Goal: Information Seeking & Learning: Learn about a topic

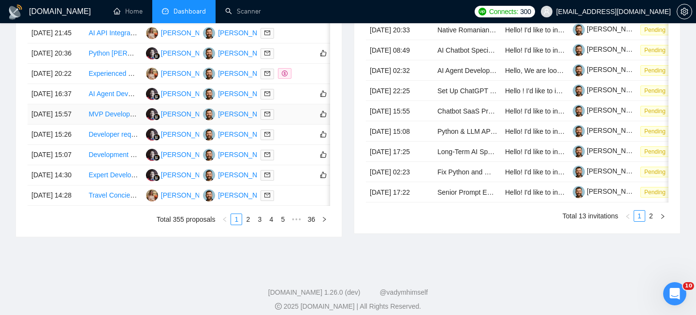
scroll to position [456, 0]
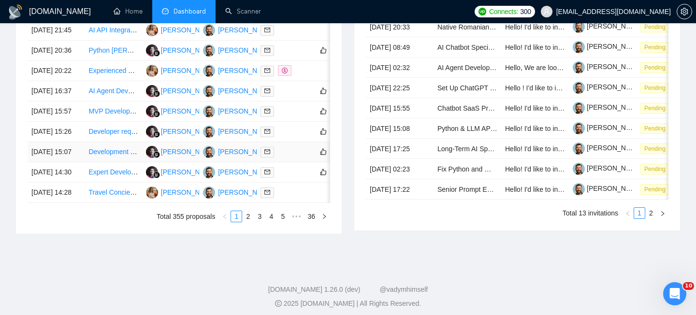
click at [81, 162] on td "[DATE] 15:07" at bounding box center [56, 152] width 57 height 20
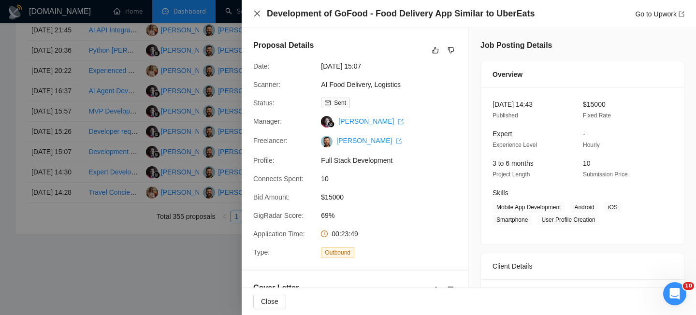
click at [257, 13] on icon "close" at bounding box center [257, 14] width 6 height 6
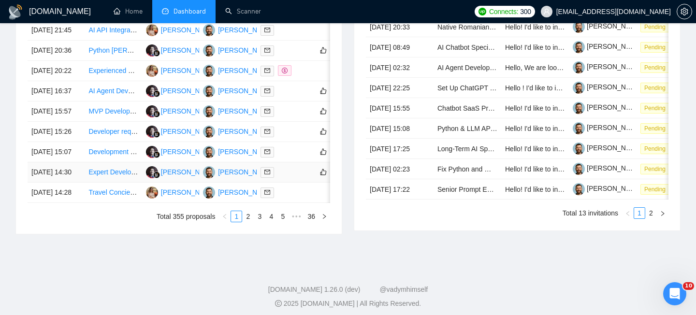
click at [80, 183] on td "[DATE] 14:30" at bounding box center [56, 172] width 57 height 20
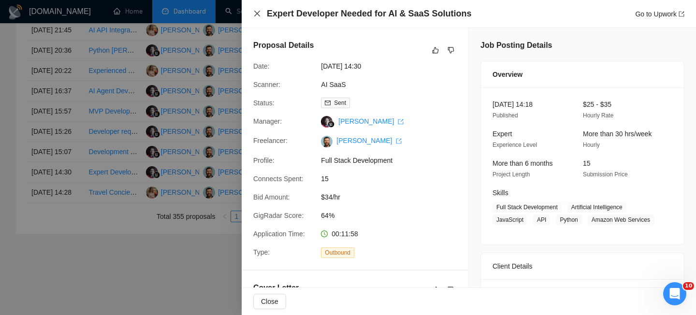
click at [256, 14] on icon "close" at bounding box center [257, 14] width 8 height 8
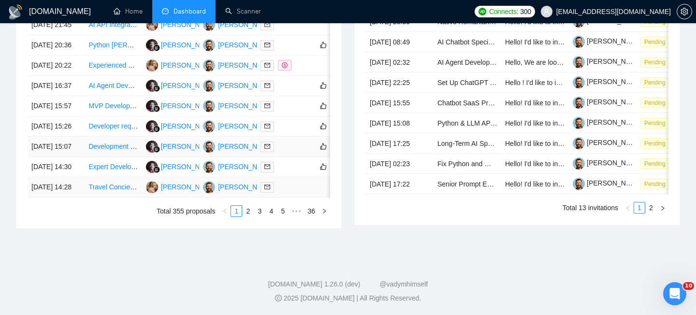
scroll to position [516, 0]
click at [243, 216] on link "2" at bounding box center [248, 211] width 11 height 11
click at [236, 216] on link "1" at bounding box center [236, 211] width 11 height 11
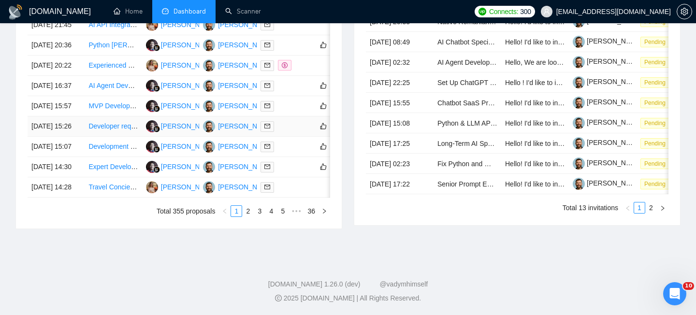
click at [78, 137] on td "[DATE] 15:26" at bounding box center [56, 126] width 57 height 20
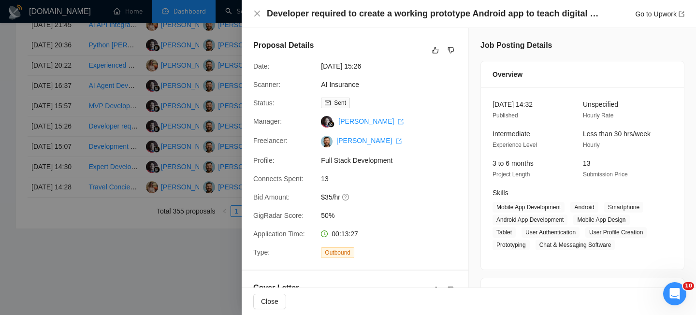
click at [250, 13] on div "Developer required to create a working prototype Android app to teach digital s…" at bounding box center [469, 14] width 454 height 28
click at [253, 13] on div "Developer required to create a working prototype Android app to teach digital s…" at bounding box center [469, 14] width 454 height 28
click at [257, 17] on icon "close" at bounding box center [257, 14] width 8 height 8
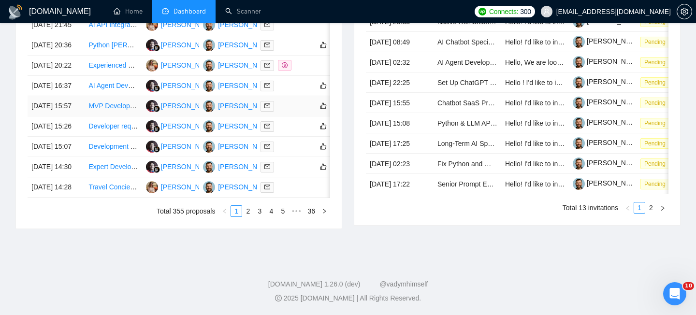
click at [73, 116] on td "[DATE] 15:57" at bounding box center [56, 106] width 57 height 20
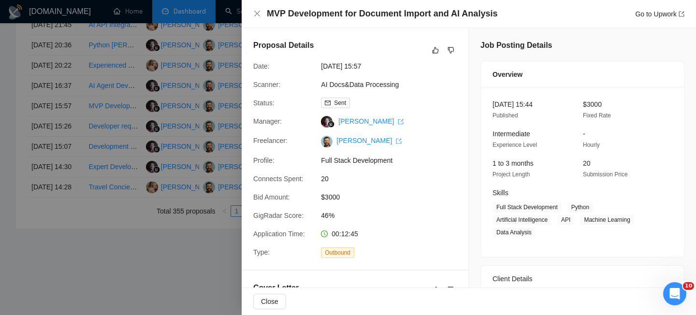
click at [335, 14] on h4 "MVP Development for Document Import and AI Analysis" at bounding box center [382, 14] width 230 height 12
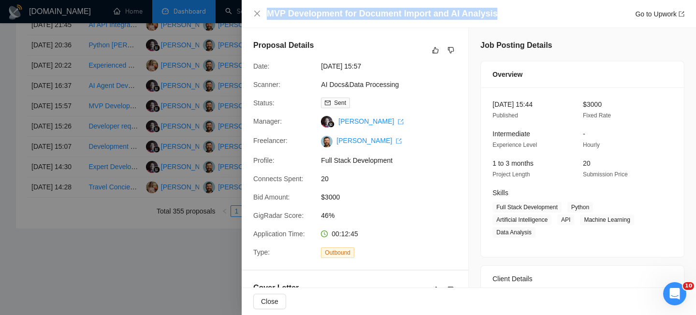
click at [335, 14] on h4 "MVP Development for Document Import and AI Analysis" at bounding box center [382, 14] width 230 height 12
copy h4 "MVP Development for Document Import and AI Analysis"
click at [256, 15] on icon "close" at bounding box center [257, 14] width 6 height 6
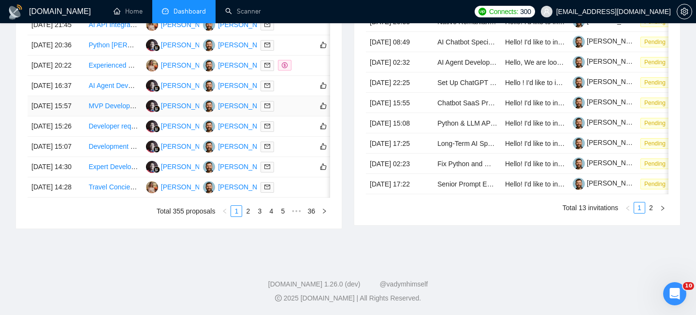
click at [75, 116] on td "[DATE] 15:57" at bounding box center [56, 106] width 57 height 20
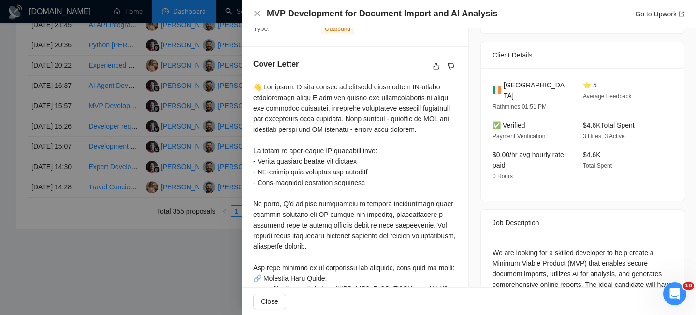
scroll to position [226, 0]
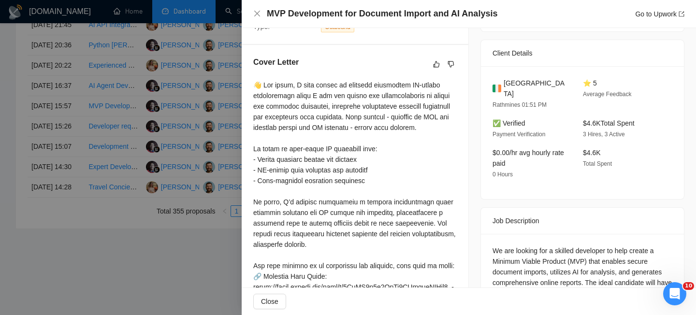
click at [520, 81] on span "Ireland" at bounding box center [535, 88] width 64 height 21
copy span "Ireland"
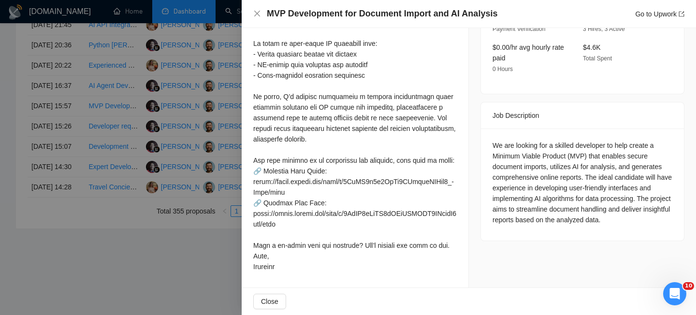
scroll to position [352, 0]
drag, startPoint x: 561, startPoint y: 138, endPoint x: 561, endPoint y: 148, distance: 10.1
click at [561, 148] on div "We are looking for a skilled developer to help create a Minimum Viable Product …" at bounding box center [582, 182] width 180 height 85
click at [258, 17] on div "MVP Development for Document Import and AI Analysis Go to Upwork" at bounding box center [468, 14] width 431 height 12
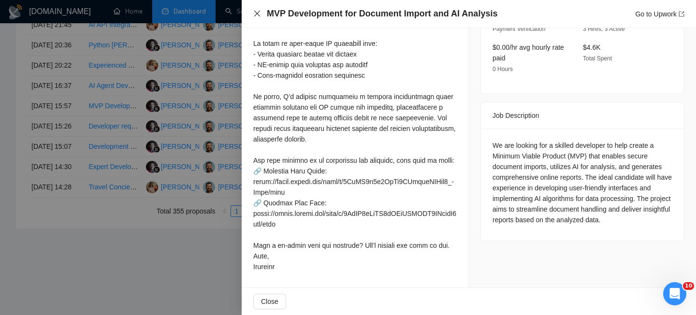
click at [254, 13] on icon "close" at bounding box center [257, 14] width 8 height 8
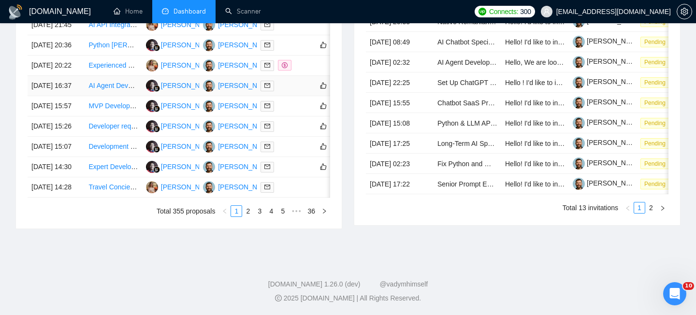
click at [80, 96] on td "[DATE] 16:37" at bounding box center [56, 86] width 57 height 20
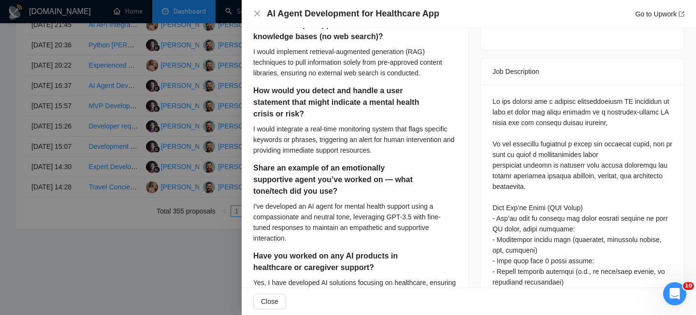
click at [352, 9] on h4 "AI Agent Development for Healthcare App" at bounding box center [353, 14] width 172 height 12
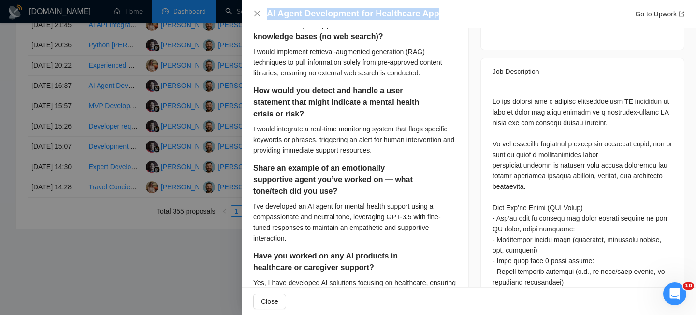
click at [352, 9] on h4 "AI Agent Development for Healthcare App" at bounding box center [353, 14] width 172 height 12
copy h4 "AI Agent Development for Healthcare App"
click at [256, 15] on icon "close" at bounding box center [257, 14] width 6 height 6
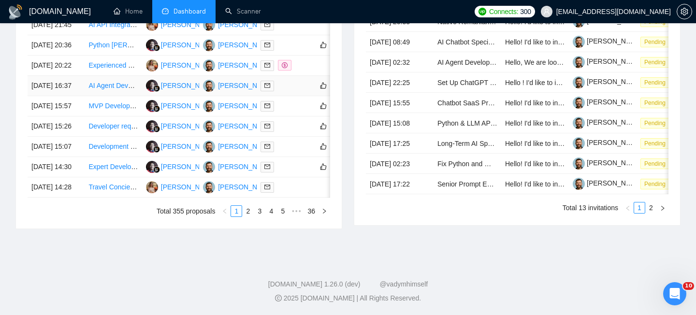
click at [70, 96] on td "[DATE] 16:37" at bounding box center [56, 86] width 57 height 20
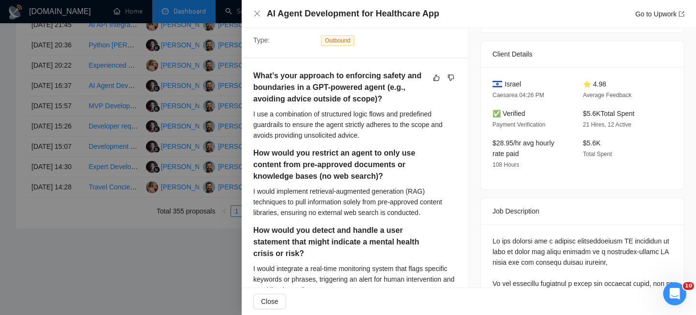
scroll to position [98, 0]
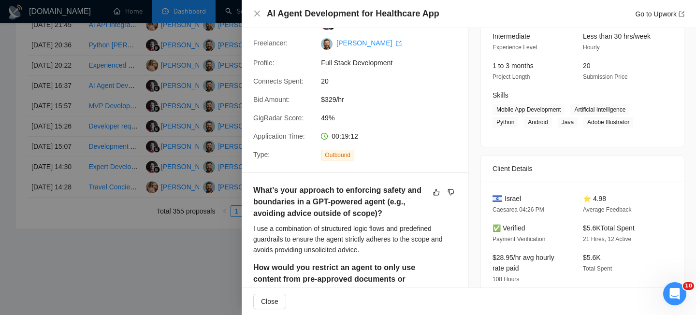
click at [517, 197] on span "Israel" at bounding box center [512, 198] width 16 height 11
copy span "Israel"
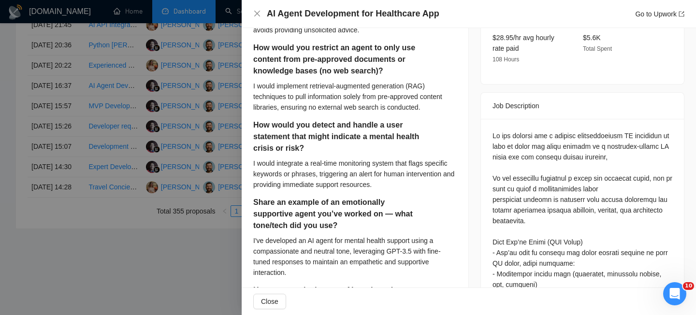
scroll to position [317, 0]
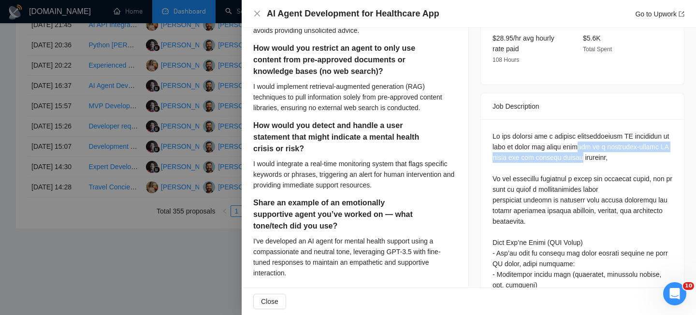
drag, startPoint x: 571, startPoint y: 144, endPoint x: 572, endPoint y: 156, distance: 11.6
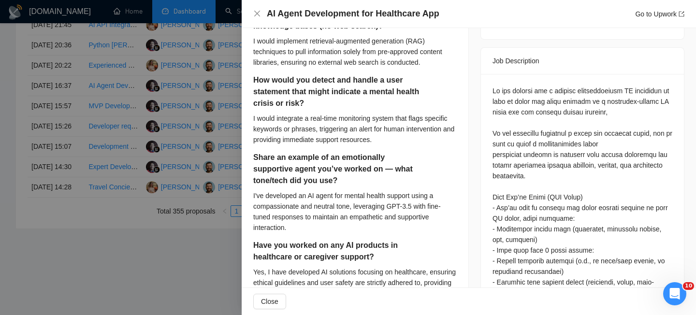
scroll to position [366, 0]
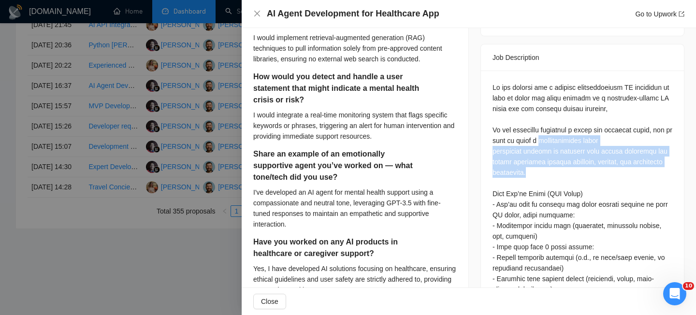
drag, startPoint x: 549, startPoint y: 139, endPoint x: 548, endPoint y: 172, distance: 32.9
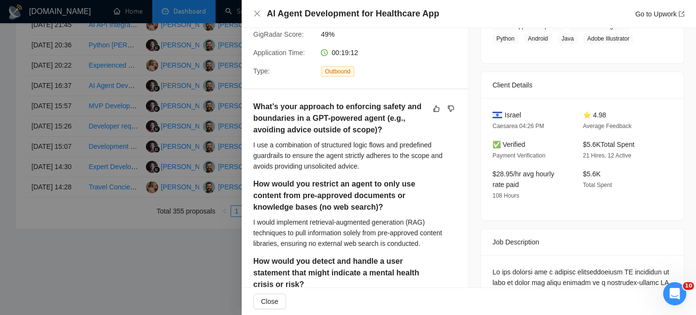
scroll to position [0, 0]
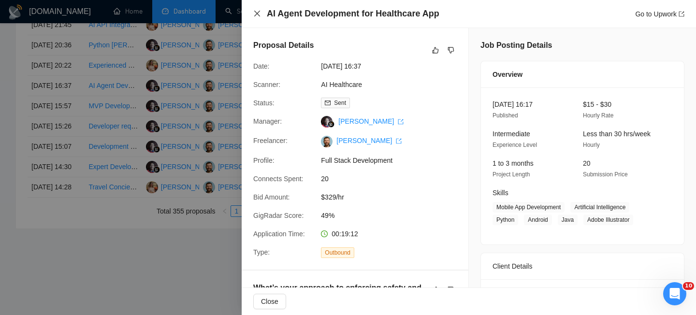
click at [258, 12] on icon "close" at bounding box center [257, 14] width 6 height 6
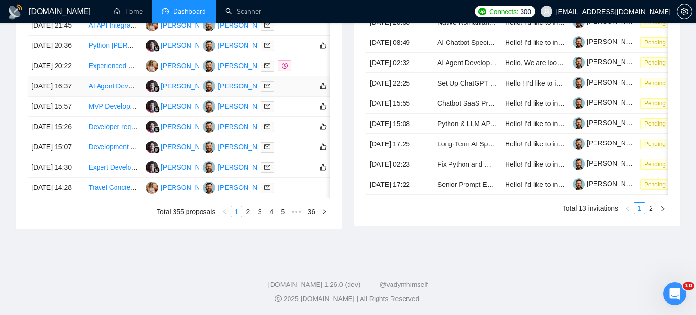
scroll to position [456, 0]
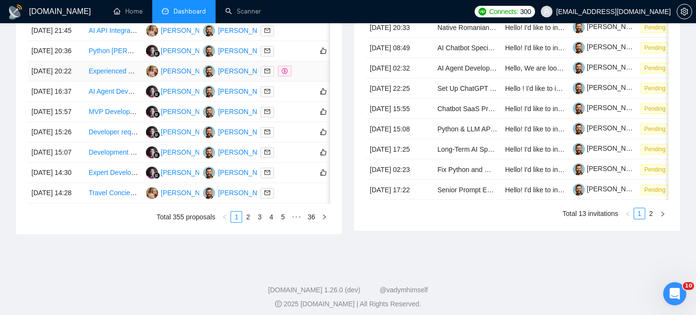
click at [73, 82] on td "[DATE] 20:22" at bounding box center [56, 71] width 57 height 20
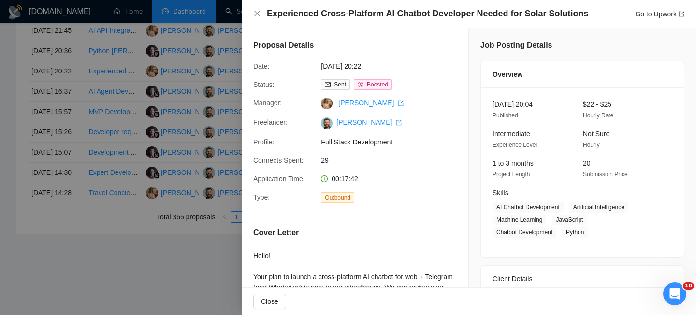
click at [335, 15] on h4 "Experienced Cross-Platform AI Chatbot Developer Needed for Solar Solutions" at bounding box center [427, 14] width 321 height 12
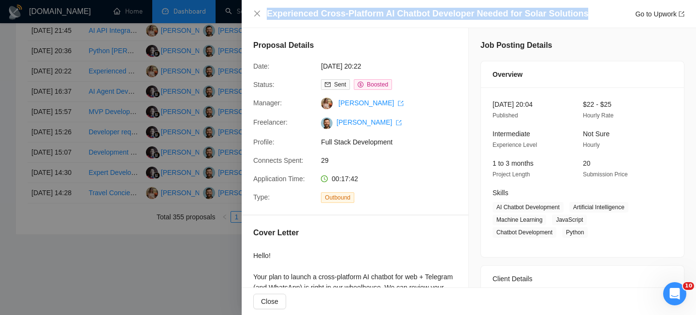
click at [335, 15] on h4 "Experienced Cross-Platform AI Chatbot Developer Needed for Solar Solutions" at bounding box center [427, 14] width 321 height 12
copy h4 "Experienced Cross-Platform AI Chatbot Developer Needed for Solar Solutions"
click at [257, 14] on icon "close" at bounding box center [257, 14] width 6 height 6
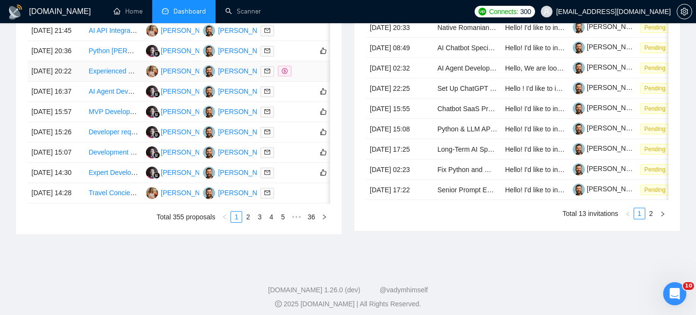
click at [73, 82] on td "[DATE] 20:22" at bounding box center [56, 71] width 57 height 20
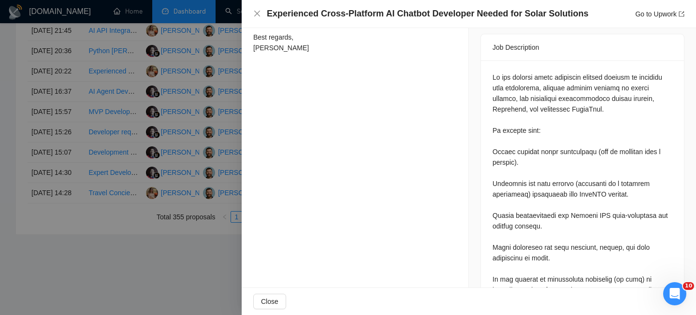
scroll to position [403, 0]
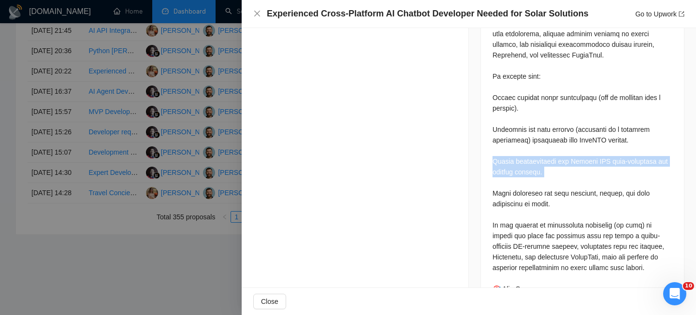
scroll to position [454, 0]
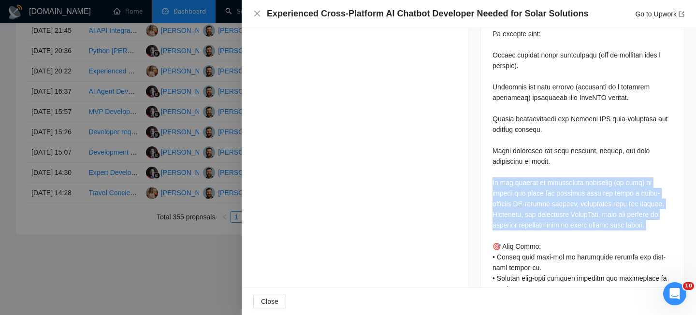
scroll to position [524, 0]
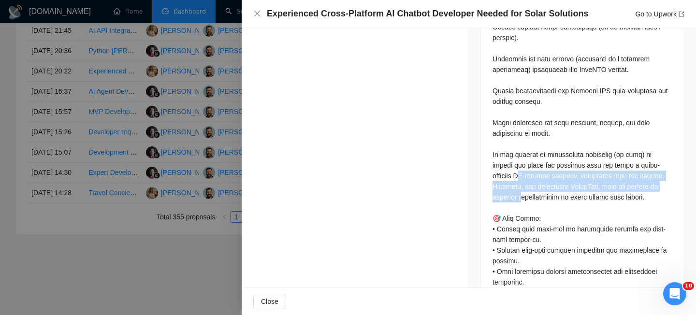
drag, startPoint x: 524, startPoint y: 159, endPoint x: 526, endPoint y: 186, distance: 26.1
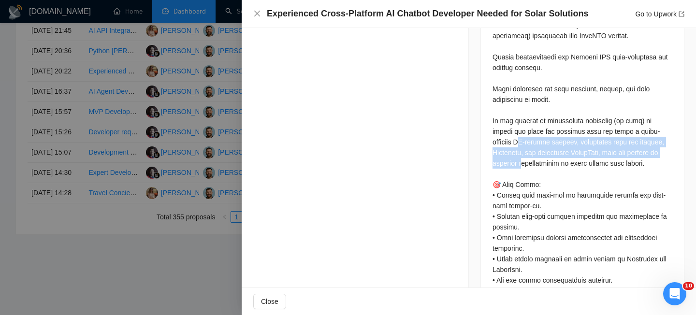
scroll to position [558, 0]
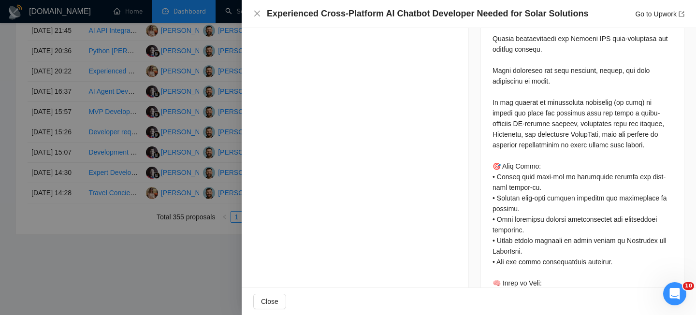
scroll to position [606, 0]
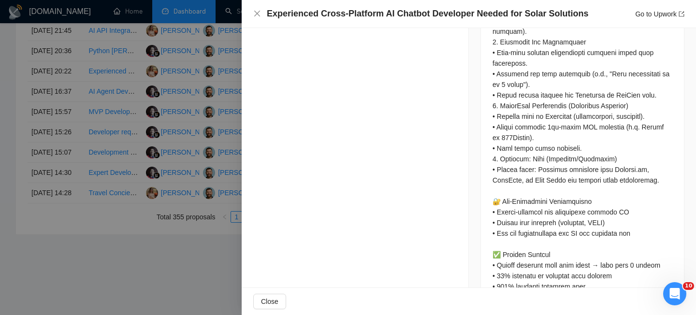
scroll to position [927, 0]
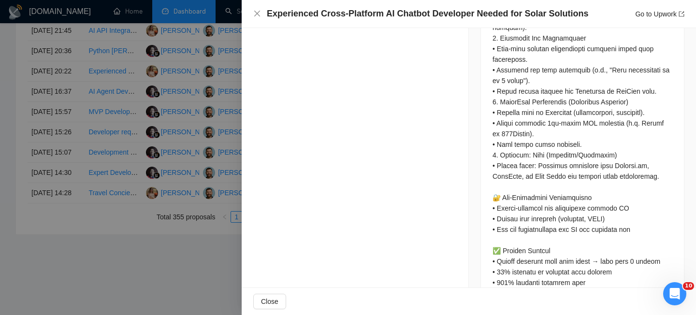
click at [525, 209] on div at bounding box center [582, 1] width 180 height 914
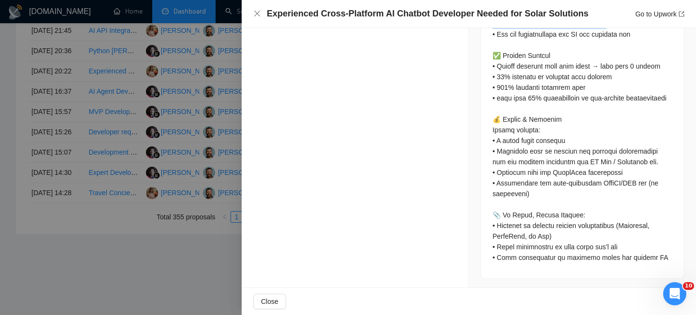
scroll to position [1124, 0]
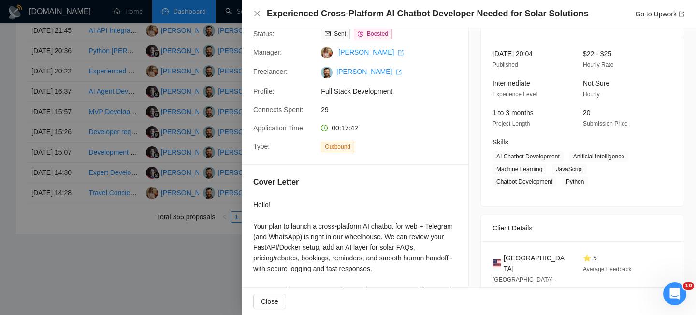
scroll to position [0, 0]
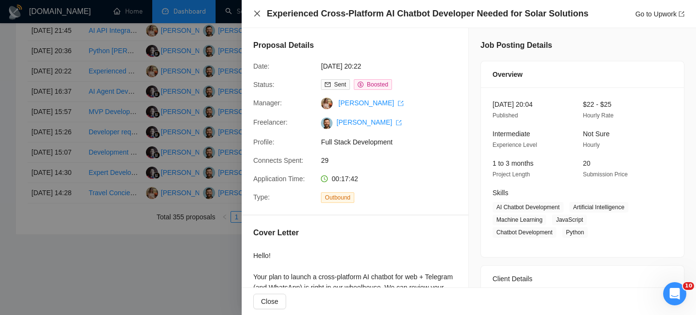
click at [256, 10] on icon "close" at bounding box center [257, 14] width 8 height 8
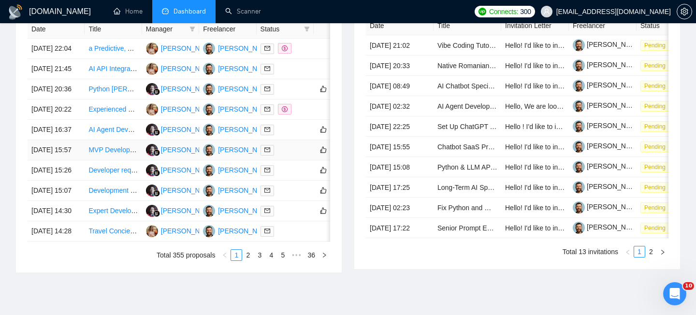
scroll to position [413, 0]
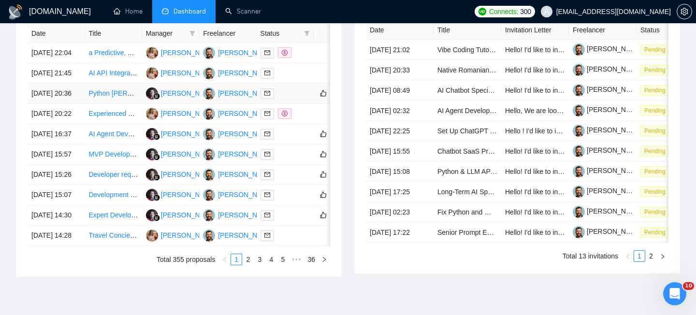
click at [74, 104] on td "[DATE] 20:36" at bounding box center [56, 94] width 57 height 20
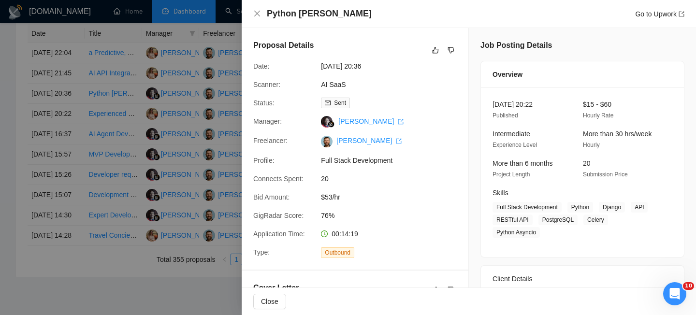
click at [356, 14] on h4 "Python [PERSON_NAME]" at bounding box center [319, 14] width 105 height 12
copy h4 "Python [PERSON_NAME]"
click at [257, 15] on icon "close" at bounding box center [257, 14] width 8 height 8
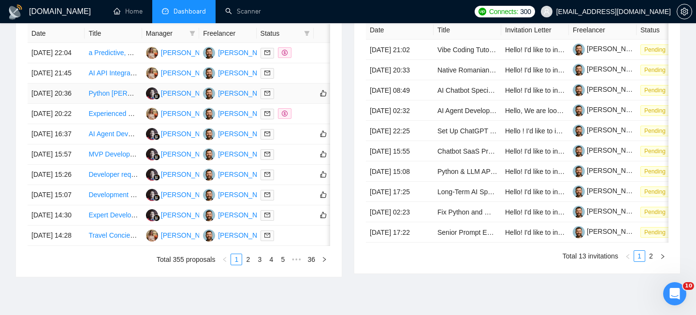
click at [80, 104] on td "[DATE] 20:36" at bounding box center [56, 94] width 57 height 20
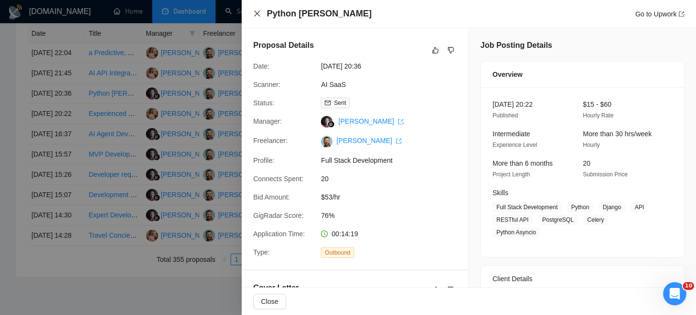
click at [255, 17] on icon "close" at bounding box center [257, 14] width 8 height 8
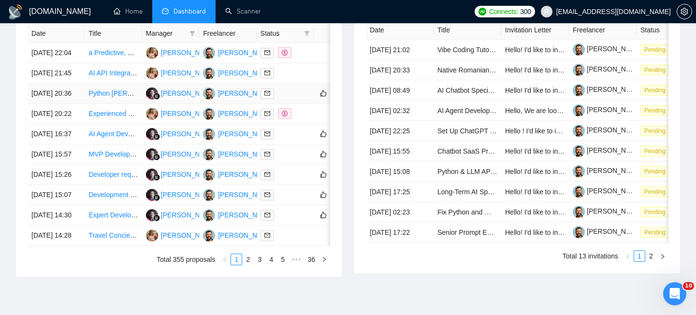
click at [78, 104] on td "[DATE] 20:36" at bounding box center [56, 94] width 57 height 20
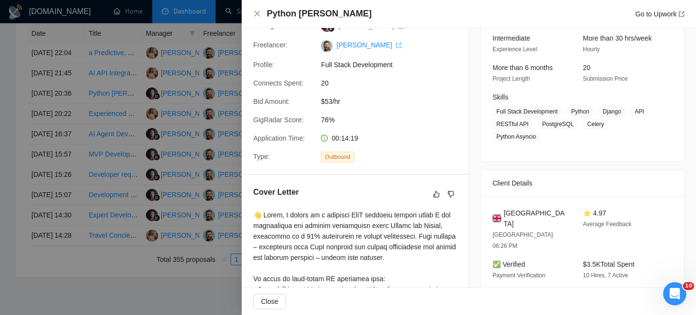
scroll to position [154, 0]
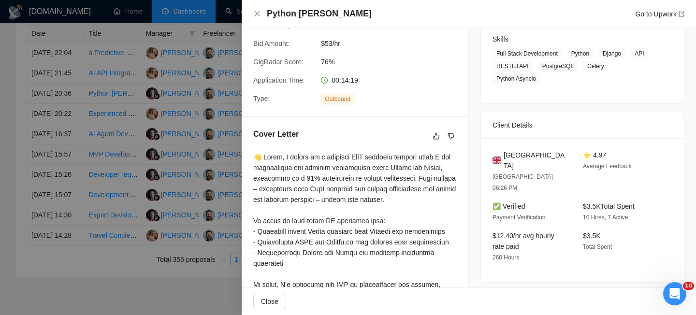
click at [532, 150] on span "United Kingdom" at bounding box center [535, 160] width 64 height 21
copy span "United Kingdom"
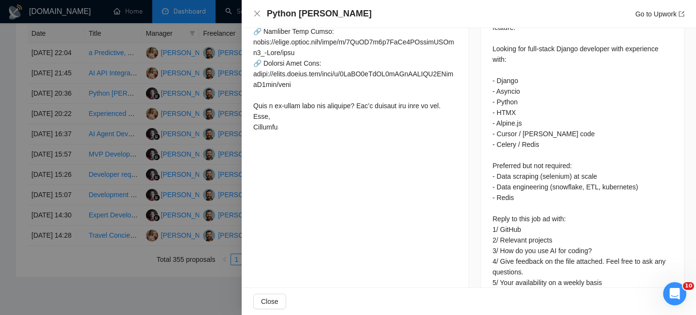
scroll to position [518, 0]
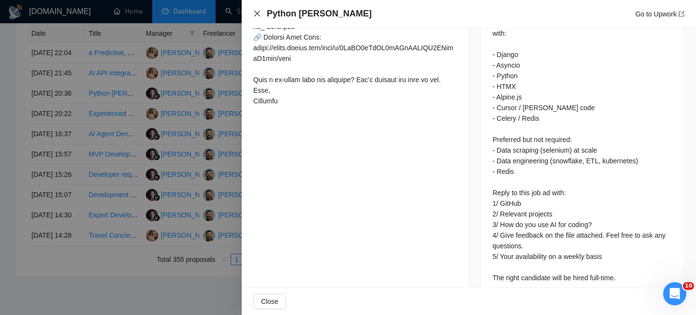
click at [256, 13] on icon "close" at bounding box center [257, 14] width 6 height 6
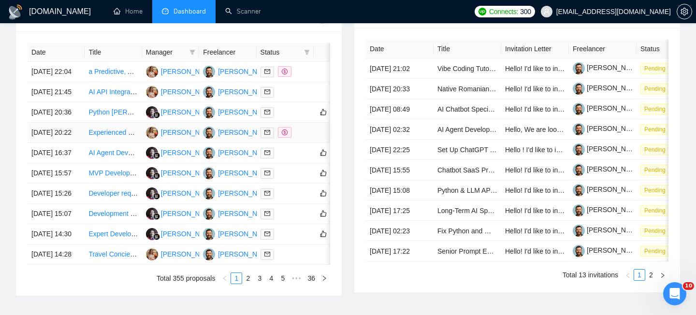
scroll to position [391, 0]
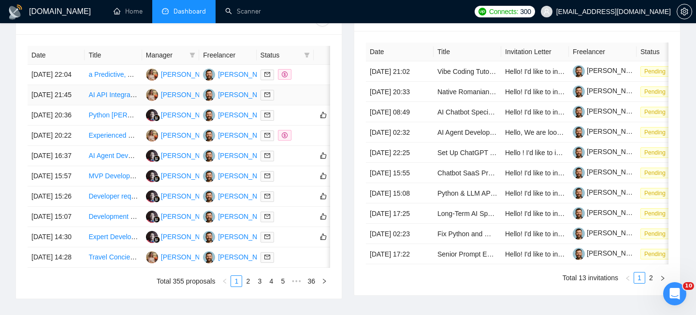
click at [75, 105] on td "[DATE] 21:45" at bounding box center [56, 95] width 57 height 20
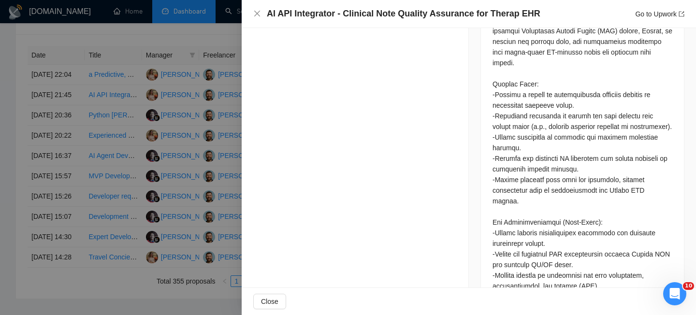
click at [339, 11] on h4 "AI API Integrator - Clinical Note Quality Assurance for Therap EHR" at bounding box center [403, 14] width 273 height 12
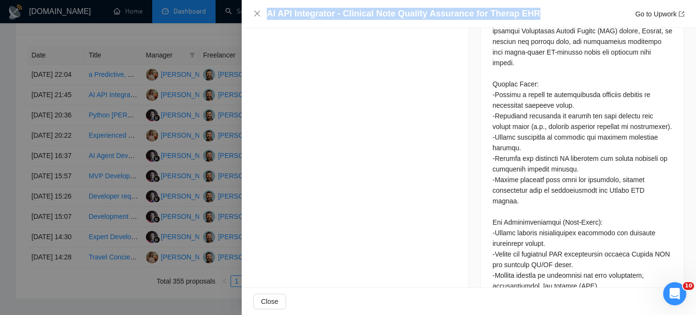
click at [339, 11] on h4 "AI API Integrator - Clinical Note Quality Assurance for Therap EHR" at bounding box center [403, 14] width 273 height 12
copy h4 "AI API Integrator - Clinical Note Quality Assurance for Therap EHR"
click at [254, 12] on icon "close" at bounding box center [257, 14] width 8 height 8
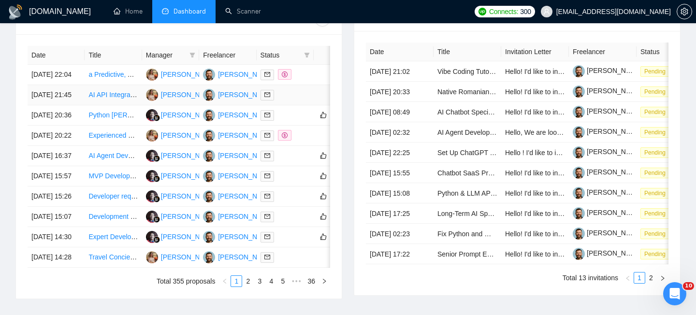
click at [74, 105] on td "[DATE] 21:45" at bounding box center [56, 95] width 57 height 20
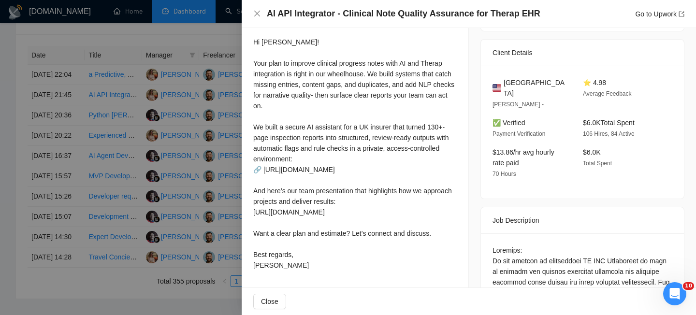
scroll to position [213, 0]
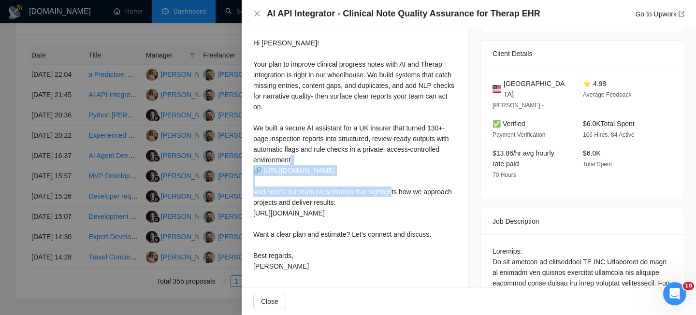
drag, startPoint x: 302, startPoint y: 199, endPoint x: 247, endPoint y: 179, distance: 59.0
click at [247, 179] on div "Cover Letter Hi Clarence! Your plan to improve clinical progress notes with AI …" at bounding box center [355, 145] width 227 height 284
copy div "ttps://drive.google.com/file/d/1QpFP3g0y6LeRr4UWzszuASTiy0_-Jhwe/view"
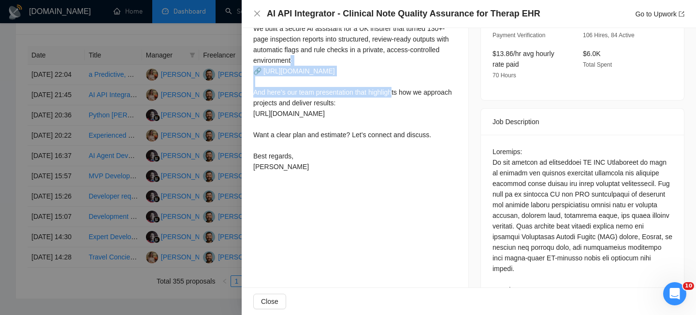
scroll to position [322, 0]
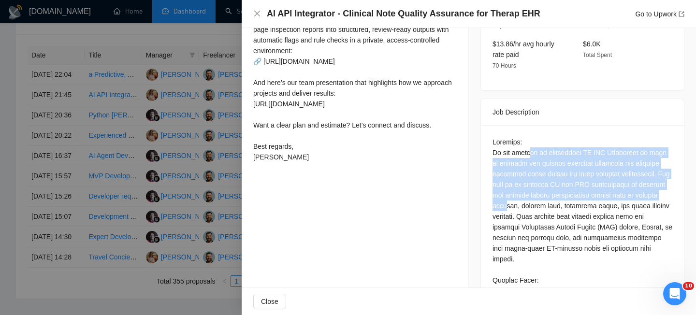
drag, startPoint x: 532, startPoint y: 145, endPoint x: 530, endPoint y: 189, distance: 44.0
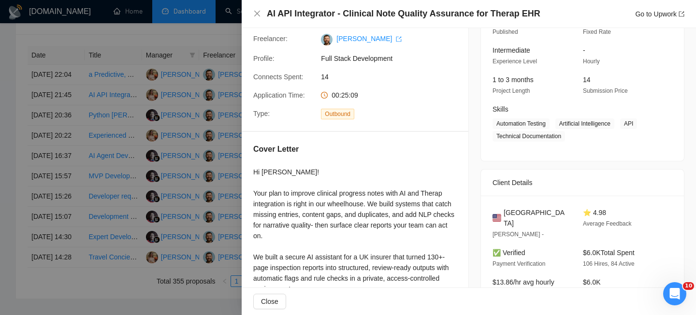
scroll to position [92, 0]
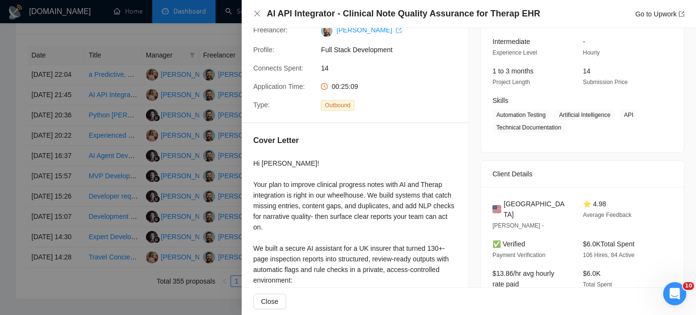
click at [526, 199] on span "[GEOGRAPHIC_DATA]" at bounding box center [535, 209] width 64 height 21
copy span "[GEOGRAPHIC_DATA]"
click at [255, 8] on div "AI API Integrator - Clinical Note Quality Assurance for Therap EHR Go to Upwork" at bounding box center [468, 14] width 431 height 12
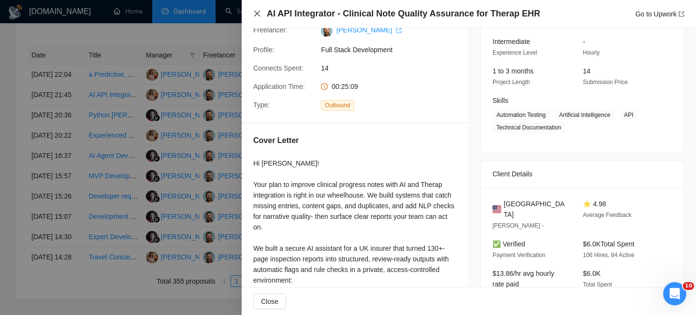
click at [255, 11] on icon "close" at bounding box center [257, 14] width 8 height 8
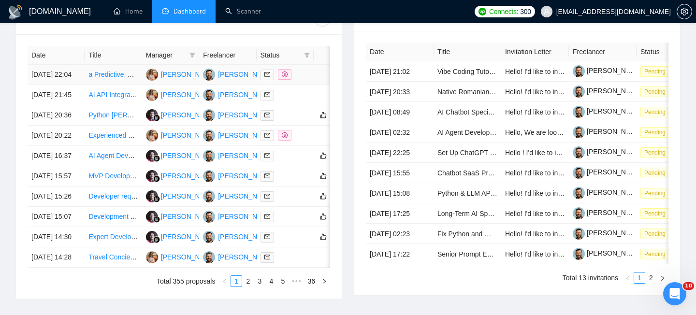
click at [78, 85] on td "[DATE] 22:04" at bounding box center [56, 75] width 57 height 20
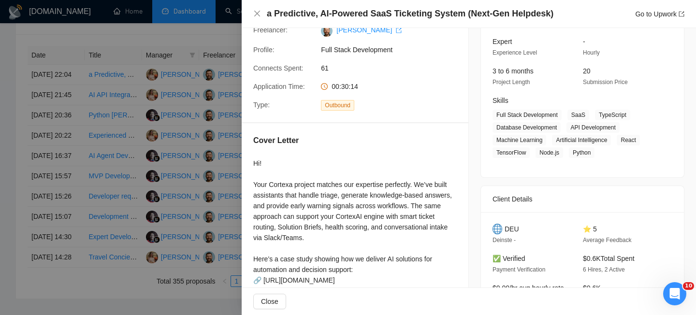
click at [375, 13] on h4 "a Predictive, AI-Powered SaaS Ticketing System (Next-Gen Helpdesk)" at bounding box center [410, 14] width 286 height 12
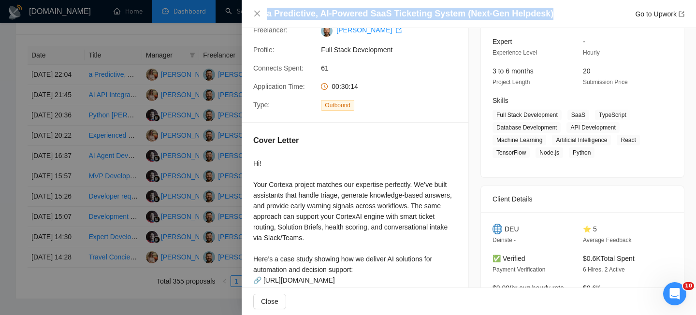
click at [375, 13] on h4 "a Predictive, AI-Powered SaaS Ticketing System (Next-Gen Helpdesk)" at bounding box center [410, 14] width 286 height 12
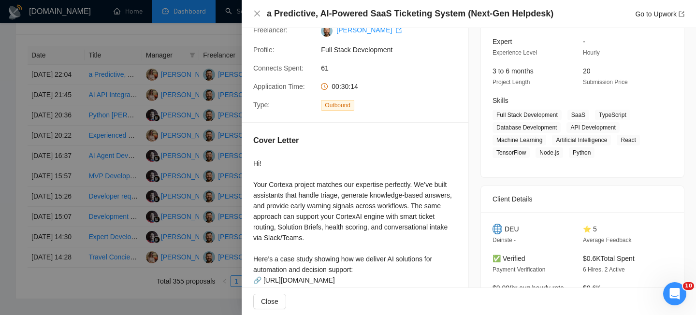
click at [164, 72] on div at bounding box center [348, 157] width 696 height 315
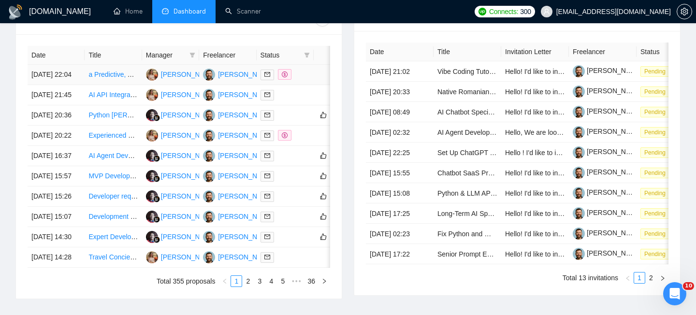
click at [81, 85] on td "[DATE] 22:04" at bounding box center [56, 75] width 57 height 20
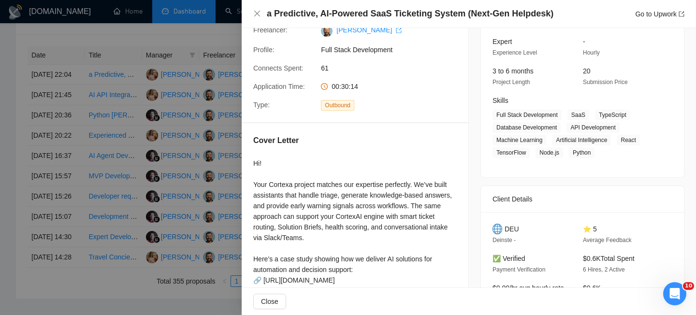
click at [330, 17] on h4 "a Predictive, AI-Powered SaaS Ticketing System (Next-Gen Helpdesk)" at bounding box center [410, 14] width 286 height 12
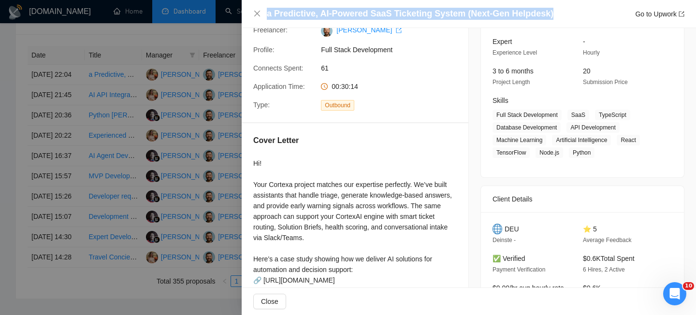
click at [330, 17] on h4 "a Predictive, AI-Powered SaaS Ticketing System (Next-Gen Helpdesk)" at bounding box center [410, 14] width 286 height 12
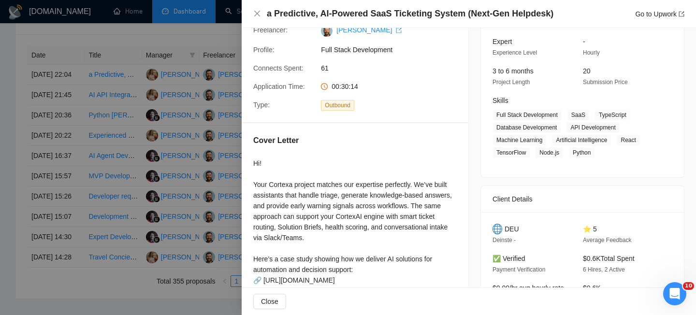
click at [514, 226] on span "DEU" at bounding box center [511, 229] width 14 height 11
click at [257, 15] on icon "close" at bounding box center [257, 14] width 8 height 8
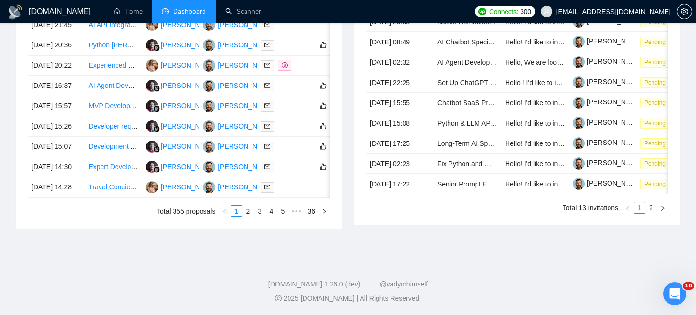
scroll to position [553, 0]
click at [248, 213] on link "2" at bounding box center [248, 211] width 11 height 11
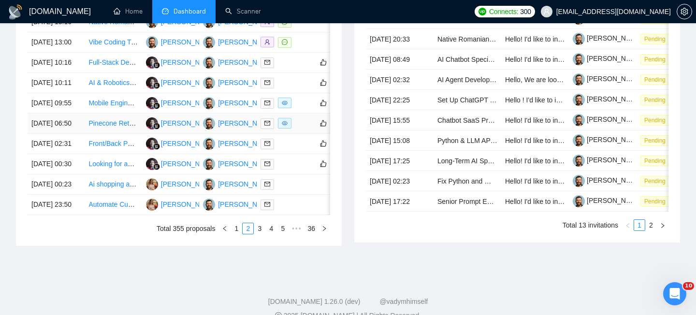
scroll to position [441, 0]
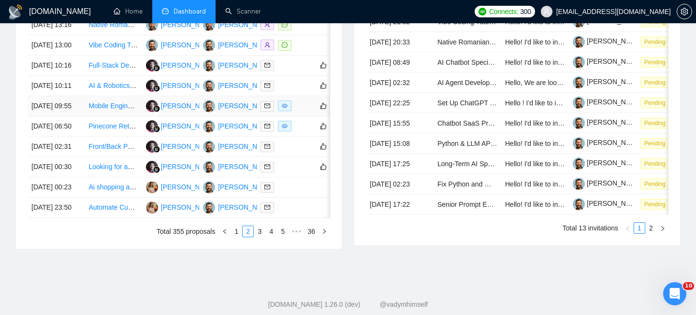
click at [86, 116] on td "Mobile Engineer to ship Alignment v1 (iOS + Android)" at bounding box center [113, 106] width 57 height 20
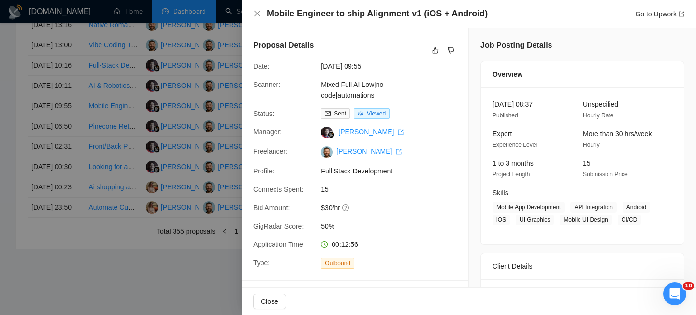
click at [363, 18] on h4 "Mobile Engineer to ship Alignment v1 (iOS + Android)" at bounding box center [377, 14] width 221 height 12
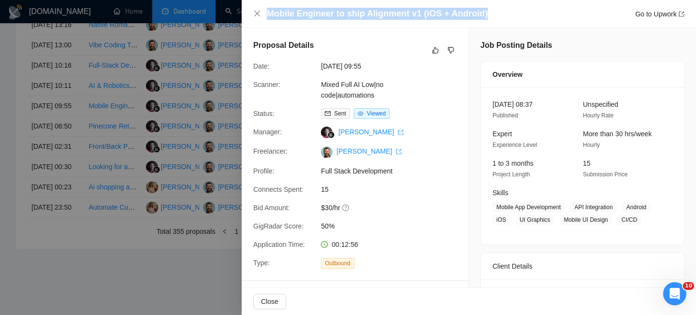
click at [363, 18] on h4 "Mobile Engineer to ship Alignment v1 (iOS + Android)" at bounding box center [377, 14] width 221 height 12
copy h4 "Mobile Engineer to ship Alignment v1 (iOS + Android)"
click at [259, 13] on icon "close" at bounding box center [257, 14] width 8 height 8
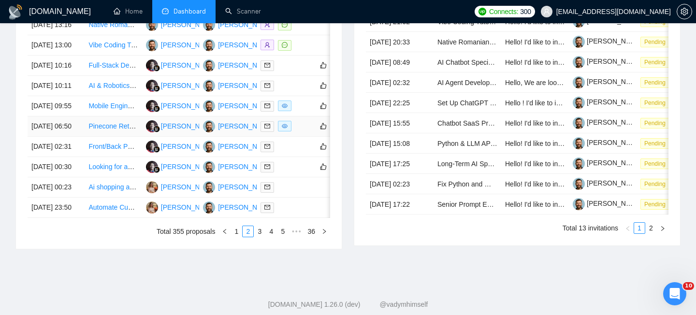
click at [81, 137] on td "[DATE] 06:50" at bounding box center [56, 126] width 57 height 20
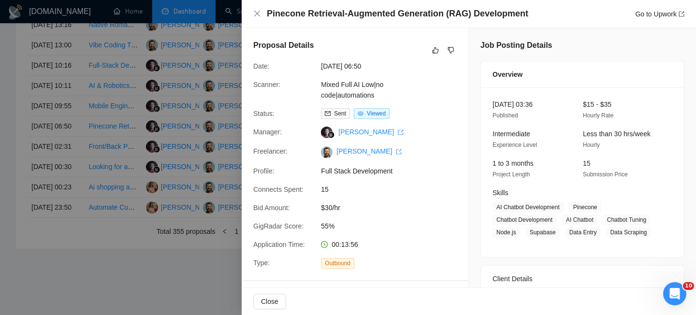
click at [362, 17] on h4 "Pinecone Retrieval-Augmented Generation (RAG) Development" at bounding box center [397, 14] width 261 height 12
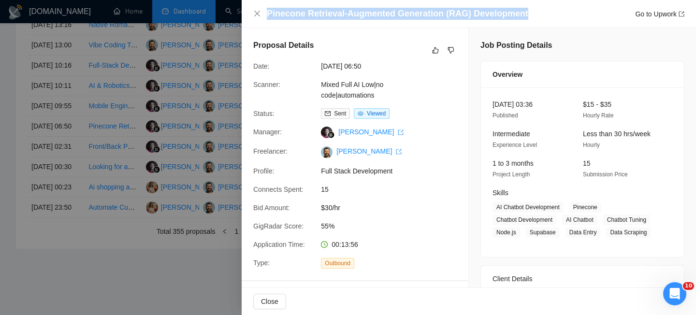
click at [362, 17] on h4 "Pinecone Retrieval-Augmented Generation (RAG) Development" at bounding box center [397, 14] width 261 height 12
copy h4 "Pinecone Retrieval-Augmented Generation (RAG) Development"
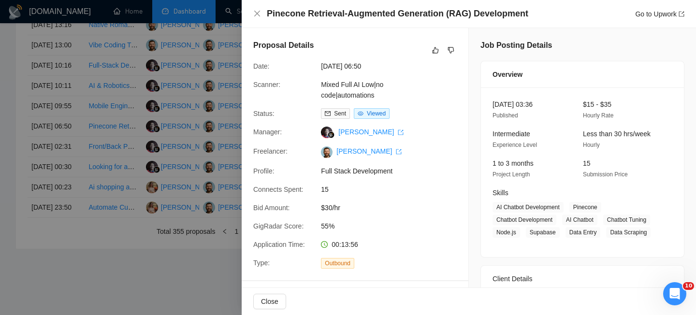
click at [256, 9] on div "Pinecone Retrieval-Augmented Generation (RAG) Development Go to Upwork" at bounding box center [468, 14] width 431 height 12
click at [259, 8] on div "Pinecone Retrieval-Augmented Generation (RAG) Development Go to Upwork" at bounding box center [468, 14] width 431 height 12
click at [259, 13] on icon "close" at bounding box center [257, 14] width 8 height 8
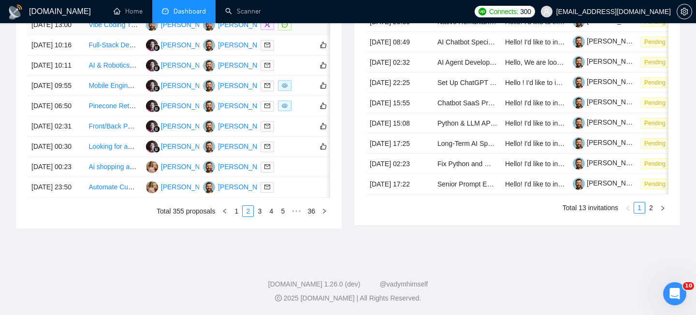
scroll to position [526, 0]
click at [257, 216] on link "3" at bounding box center [259, 211] width 11 height 11
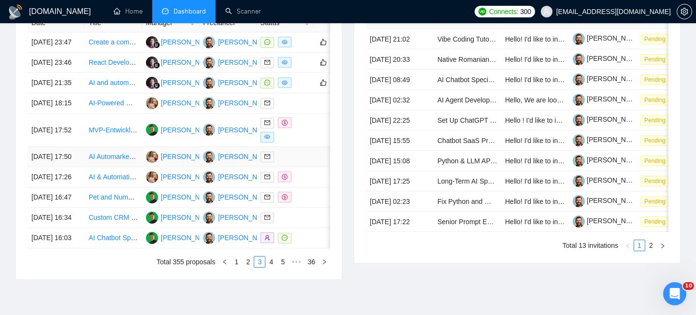
scroll to position [408, 0]
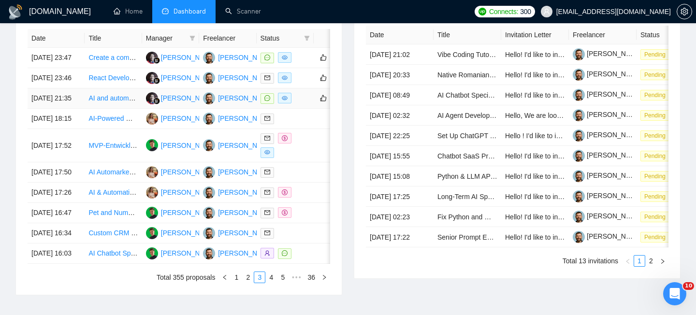
click at [111, 109] on td "AI and automation" at bounding box center [113, 98] width 57 height 20
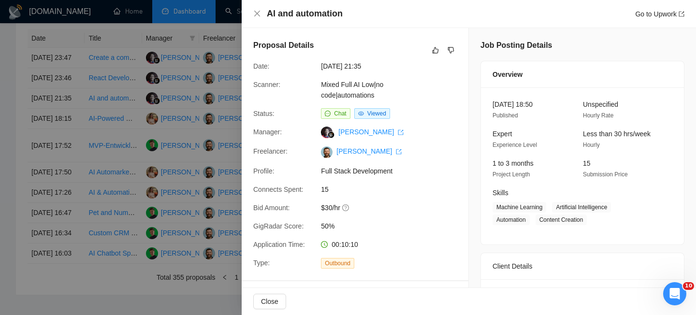
click at [333, 12] on h4 "AI and automation" at bounding box center [305, 14] width 76 height 12
click at [255, 14] on icon "close" at bounding box center [257, 14] width 8 height 8
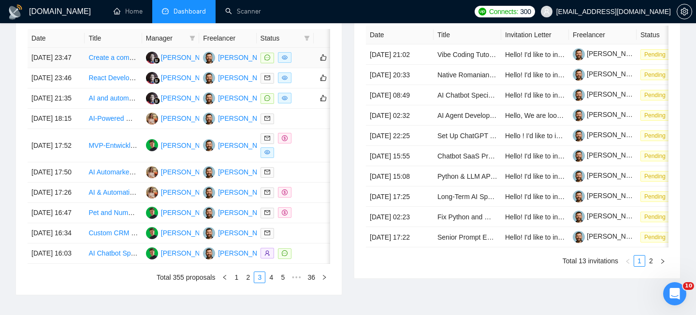
click at [81, 68] on td "[DATE] 23:47" at bounding box center [56, 58] width 57 height 20
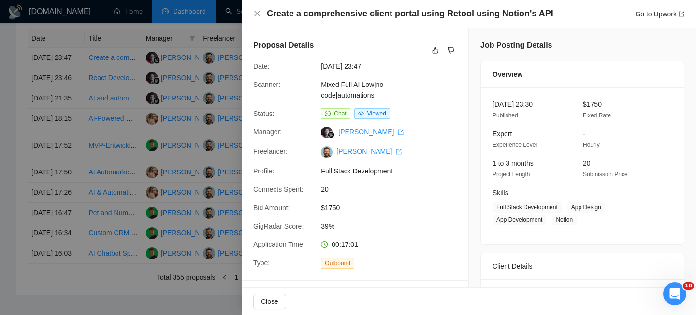
click at [290, 14] on h4 "Create a comprehensive client portal using Retool using Notion's API" at bounding box center [410, 14] width 286 height 12
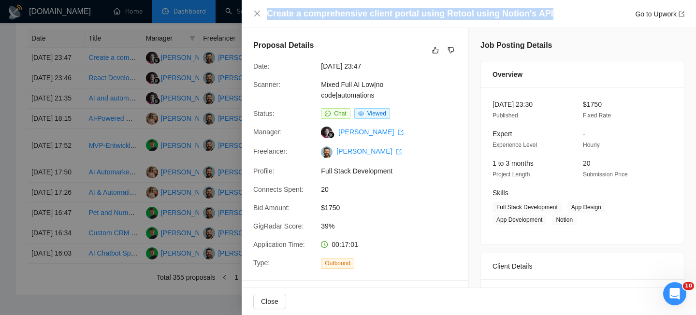
click at [290, 14] on h4 "Create a comprehensive client portal using Retool using Notion's API" at bounding box center [410, 14] width 286 height 12
copy h4 "Create a comprehensive client portal using Retool using Notion's API"
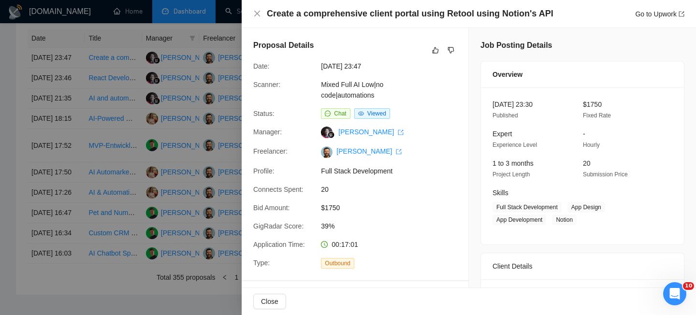
click at [264, 15] on div "Create a comprehensive client portal using Retool using Notion's API Go to Upwo…" at bounding box center [468, 14] width 431 height 12
click at [257, 15] on icon "close" at bounding box center [257, 14] width 8 height 8
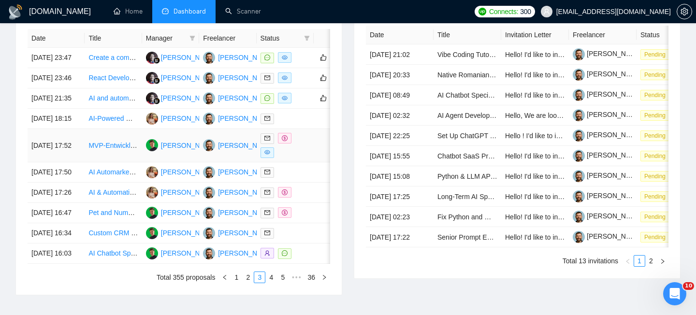
scroll to position [557, 0]
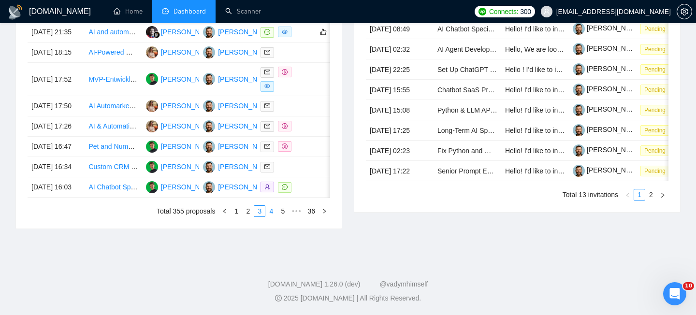
click at [266, 209] on link "4" at bounding box center [271, 211] width 11 height 11
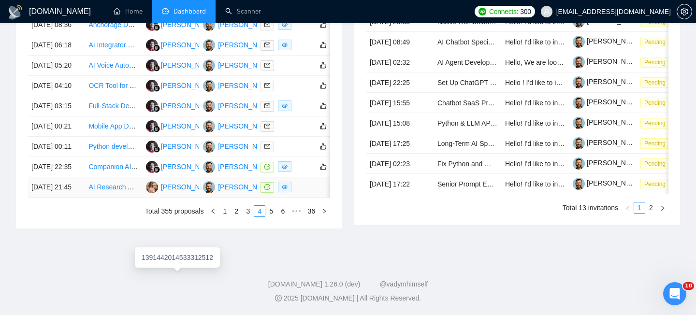
scroll to position [521, 0]
click at [98, 177] on td "Companion AI-Powered Telegram Bot Developer Needed" at bounding box center [113, 167] width 57 height 20
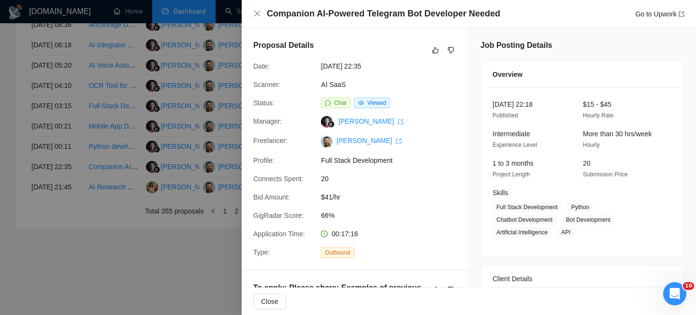
click at [349, 20] on div "Companion AI-Powered Telegram Bot Developer Needed Go to Upwork" at bounding box center [469, 14] width 454 height 28
click at [146, 226] on div at bounding box center [348, 157] width 696 height 315
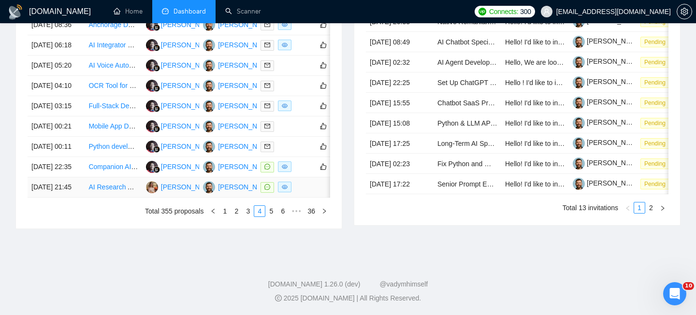
click at [103, 198] on td "AI Research Assistant with 2 API integrations" at bounding box center [113, 187] width 57 height 20
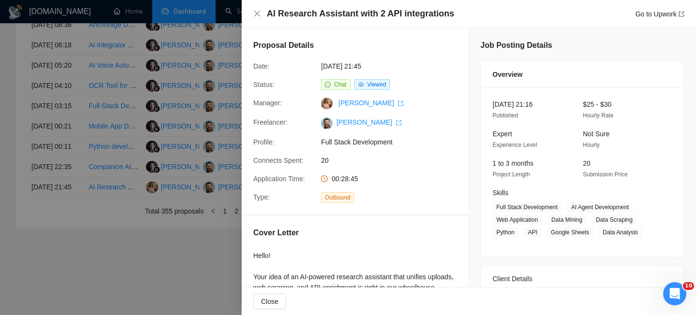
click at [352, 19] on h4 "AI Research Assistant with 2 API integrations" at bounding box center [360, 14] width 187 height 12
click at [257, 11] on icon "close" at bounding box center [257, 14] width 8 height 8
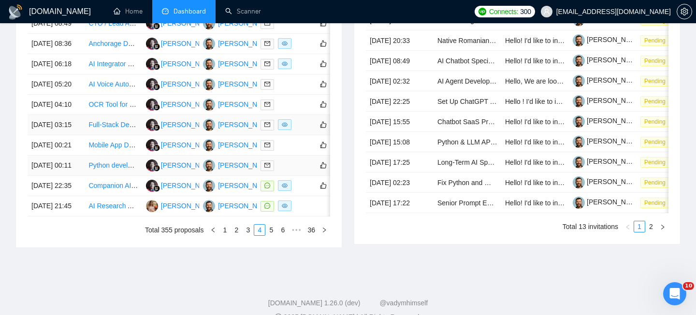
scroll to position [436, 0]
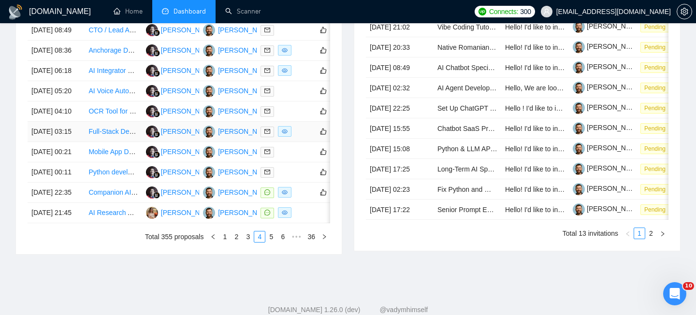
click at [116, 142] on td "Full-Stack Developer for AI-Powered Spiritual Growth App (LLaMA, Mobile/Web)" at bounding box center [113, 132] width 57 height 20
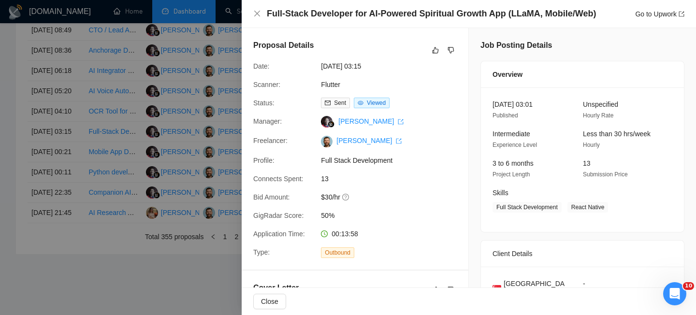
click at [322, 20] on div "Full-Stack Developer for AI-Powered Spiritual Growth App (LLaMA, Mobile/Web) Go…" at bounding box center [469, 14] width 454 height 28
click at [213, 80] on div at bounding box center [348, 157] width 696 height 315
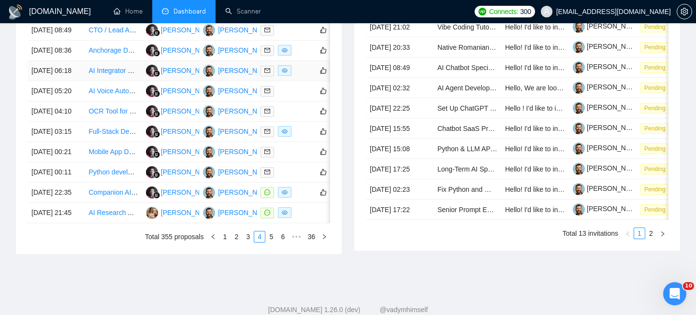
click at [104, 81] on td "AI Integrator Needed – Twilio + GPT + Zapier + QuickBooks + Housecall Pro" at bounding box center [113, 71] width 57 height 20
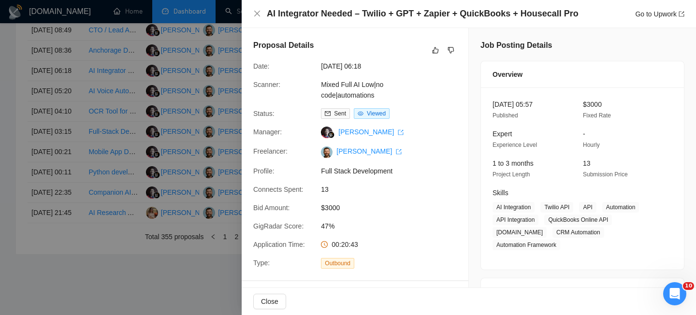
click at [322, 17] on h4 "AI Integrator Needed – Twilio + GPT + Zapier + QuickBooks + Housecall Pro" at bounding box center [423, 14] width 312 height 12
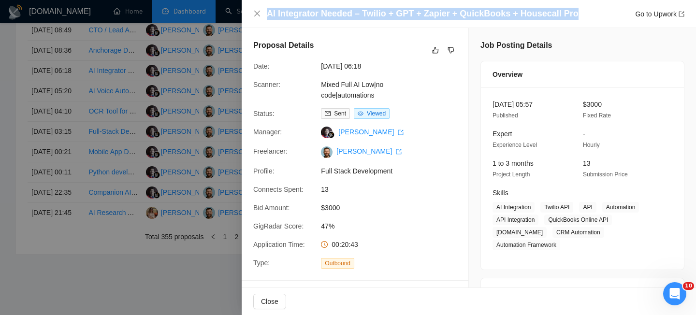
click at [322, 17] on h4 "AI Integrator Needed – Twilio + GPT + Zapier + QuickBooks + Housecall Pro" at bounding box center [423, 14] width 312 height 12
copy h4 "AI Integrator Needed – Twilio + GPT + Zapier + QuickBooks + Housecall Pro"
click at [257, 14] on icon "close" at bounding box center [257, 14] width 6 height 6
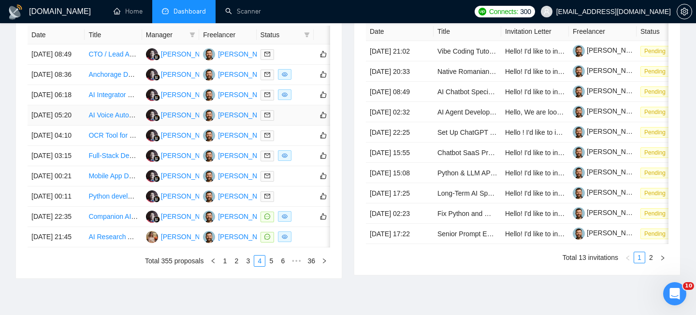
scroll to position [411, 0]
click at [81, 86] on td "[DATE] 08:36" at bounding box center [56, 75] width 57 height 20
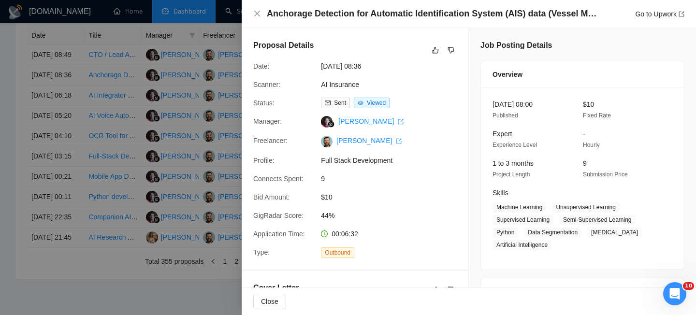
click at [253, 18] on div "Anchorage Detection for Automatic Identification System (AIS) data (Vessel Mobi…" at bounding box center [468, 14] width 431 height 12
click at [256, 17] on icon "close" at bounding box center [257, 14] width 8 height 8
